Goal: Transaction & Acquisition: Purchase product/service

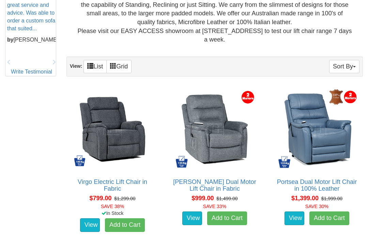
scroll to position [351, 0]
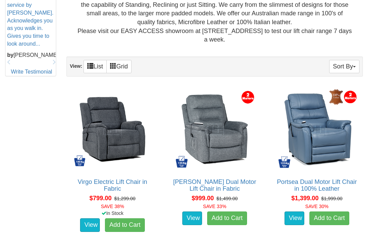
click at [112, 139] on img at bounding box center [112, 129] width 85 height 85
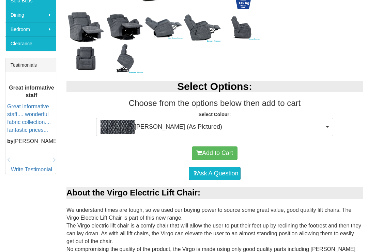
scroll to position [238, 0]
click at [328, 125] on button "[PERSON_NAME] (As Pictured)" at bounding box center [214, 127] width 237 height 18
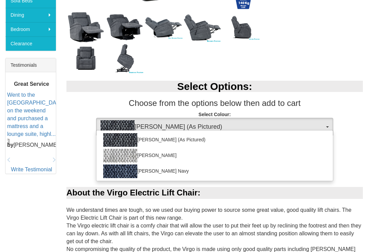
click at [120, 172] on img at bounding box center [120, 172] width 34 height 14
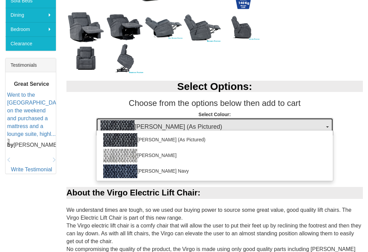
select select "2025"
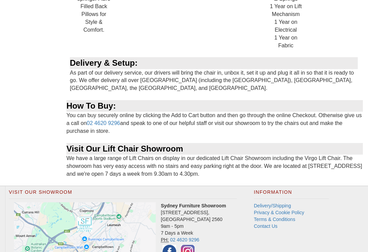
scroll to position [793, 0]
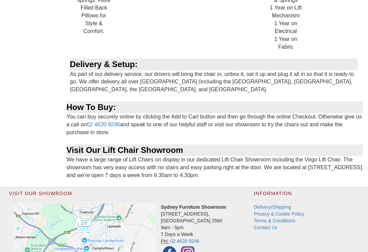
click at [272, 204] on link "Delivery/Shipping" at bounding box center [272, 206] width 37 height 5
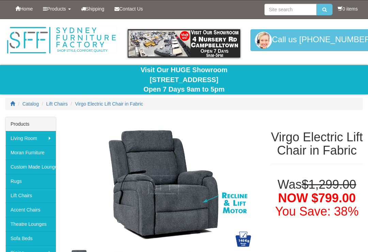
select select "2025"
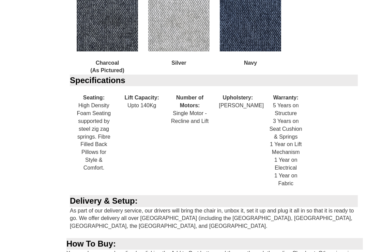
scroll to position [653, 0]
